Goal: Obtain resource: Download file/media

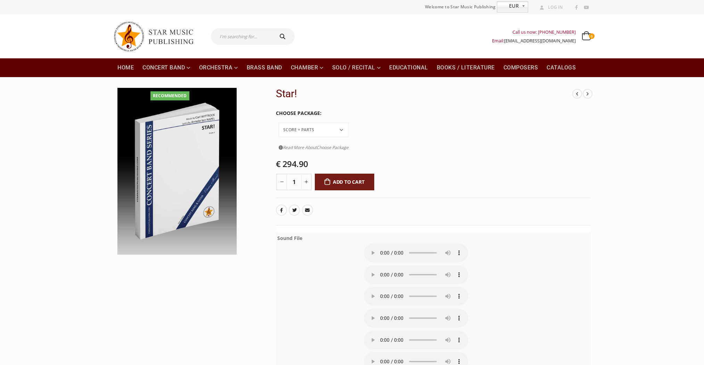
click at [382, 266] on audio at bounding box center [416, 275] width 104 height 19
click at [410, 266] on audio at bounding box center [416, 275] width 104 height 19
click at [417, 266] on audio at bounding box center [416, 275] width 104 height 19
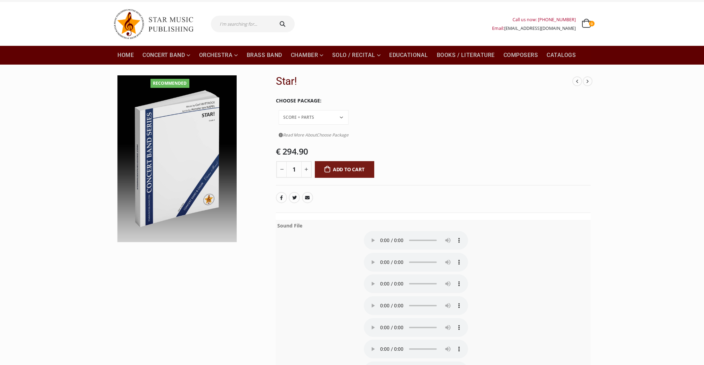
scroll to position [28, 0]
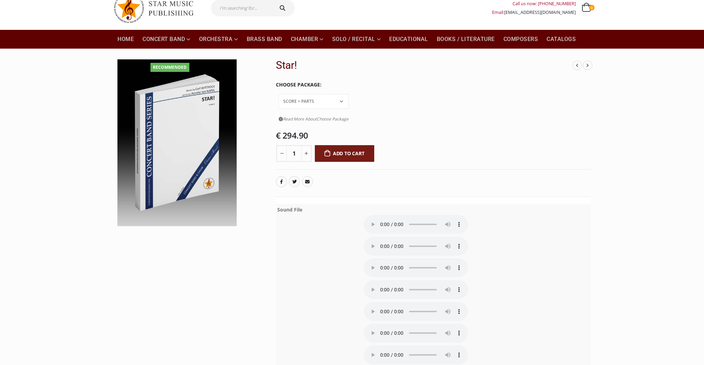
click at [413, 237] on audio at bounding box center [416, 246] width 104 height 19
click at [424, 237] on audio at bounding box center [416, 246] width 104 height 19
click at [429, 237] on audio at bounding box center [416, 246] width 104 height 19
click at [438, 237] on audio at bounding box center [416, 246] width 104 height 19
click at [385, 237] on audio at bounding box center [416, 246] width 104 height 19
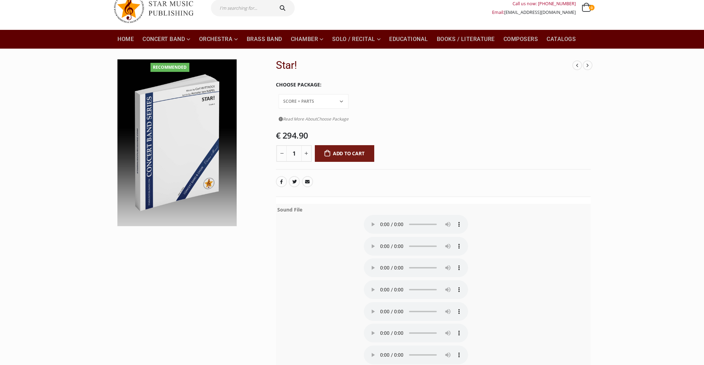
click at [385, 259] on audio at bounding box center [416, 268] width 104 height 19
click at [415, 259] on audio at bounding box center [416, 268] width 104 height 19
click at [385, 259] on audio at bounding box center [416, 268] width 104 height 19
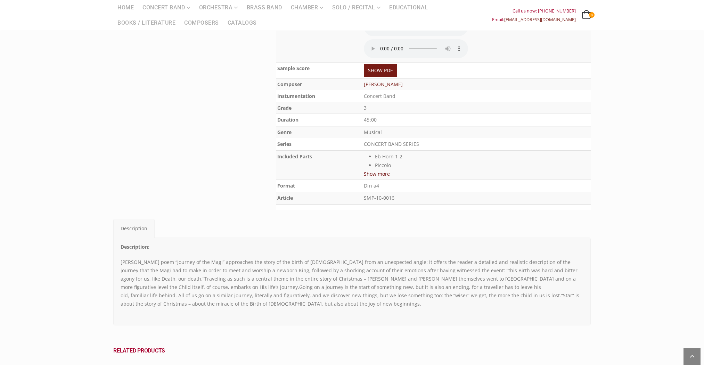
scroll to position [251, 0]
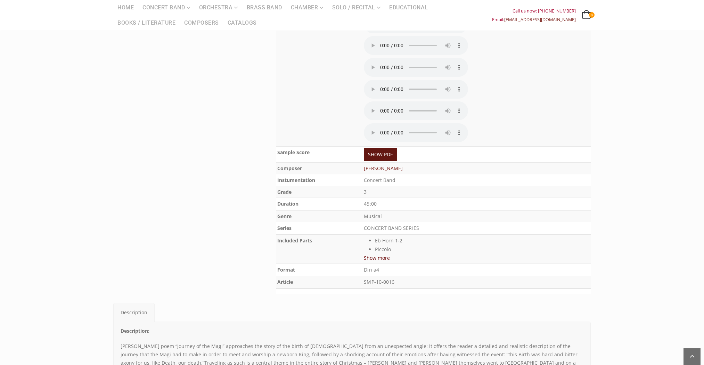
click at [397, 148] on link "SHOW PDF" at bounding box center [380, 154] width 33 height 13
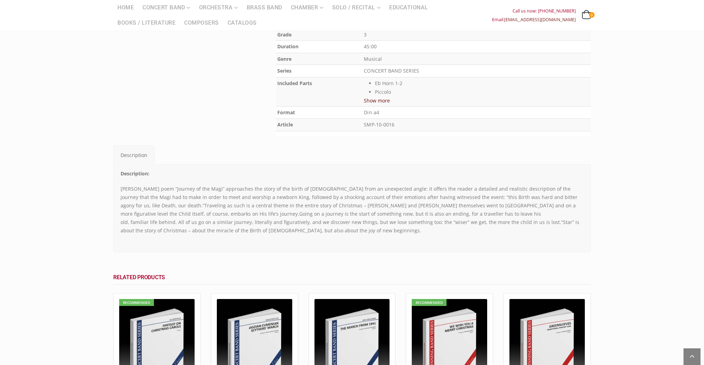
scroll to position [275, 0]
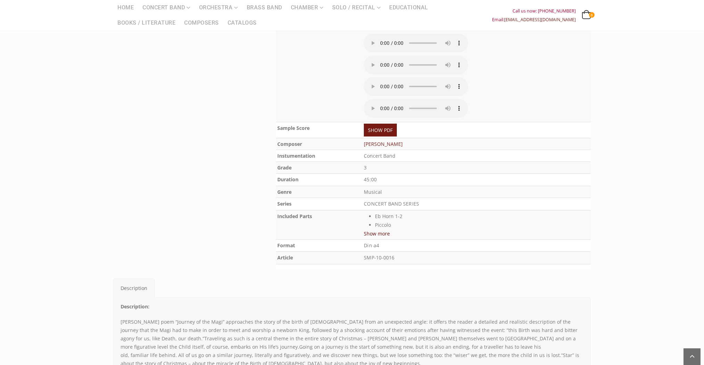
drag, startPoint x: 409, startPoint y: 81, endPoint x: 367, endPoint y: 73, distance: 42.1
click at [360, 72] on tbody "Sound File Sample Score SHOW PDF Composer [PERSON_NAME] Instumentation Concert …" at bounding box center [433, 110] width 315 height 307
click at [425, 138] on td "[PERSON_NAME]" at bounding box center [476, 144] width 228 height 12
drag, startPoint x: 416, startPoint y: 68, endPoint x: 374, endPoint y: 67, distance: 41.7
click at [374, 138] on tr "Composer [PERSON_NAME]" at bounding box center [433, 144] width 315 height 12
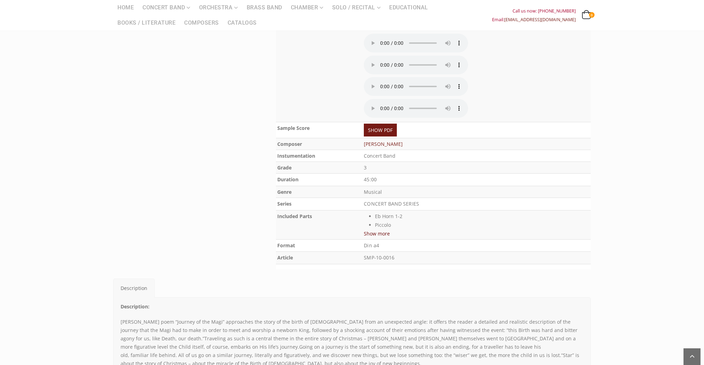
copy tr "[PERSON_NAME]"
